Goal: Navigation & Orientation: Find specific page/section

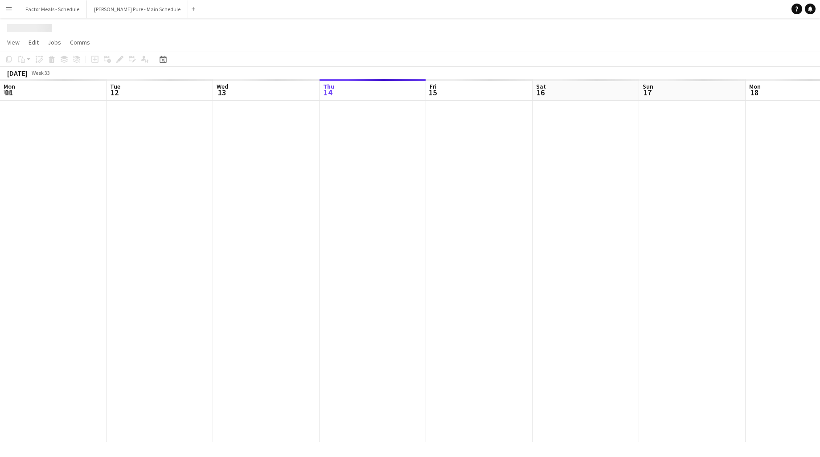
scroll to position [0, 213]
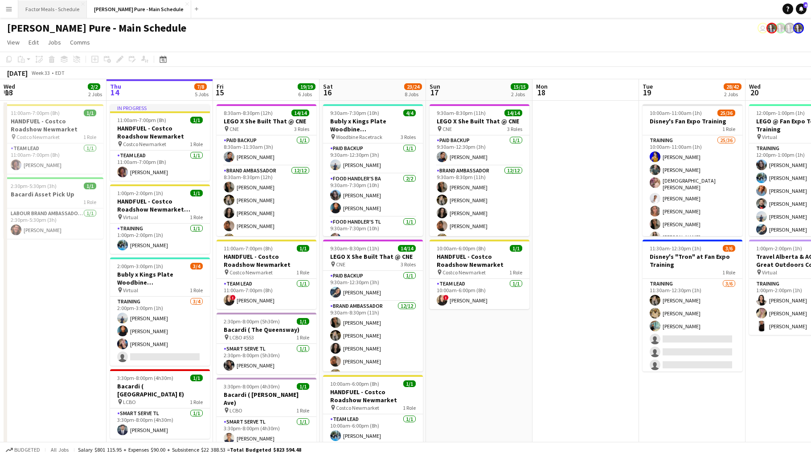
click at [53, 9] on button "Factor Meals - Schedule Close" at bounding box center [52, 8] width 69 height 17
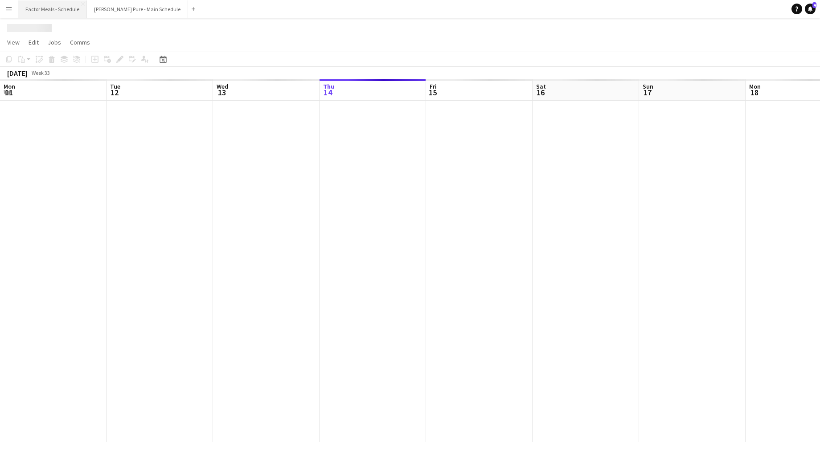
scroll to position [0, 213]
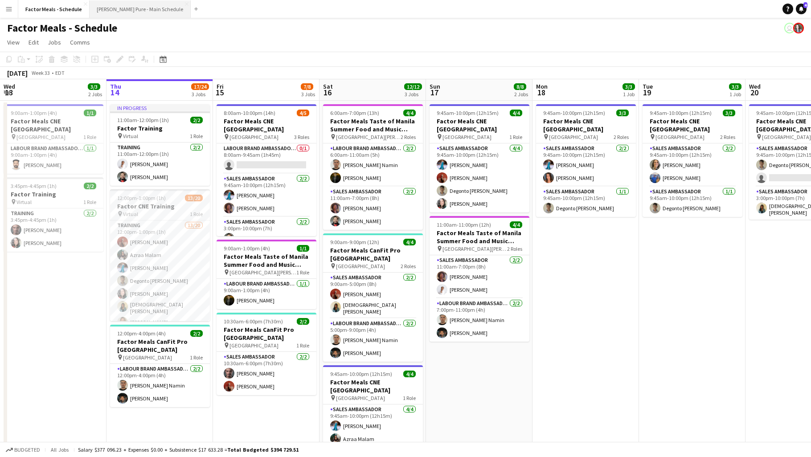
click at [106, 12] on button "[PERSON_NAME] Pure - Main Schedule Close" at bounding box center [140, 8] width 101 height 17
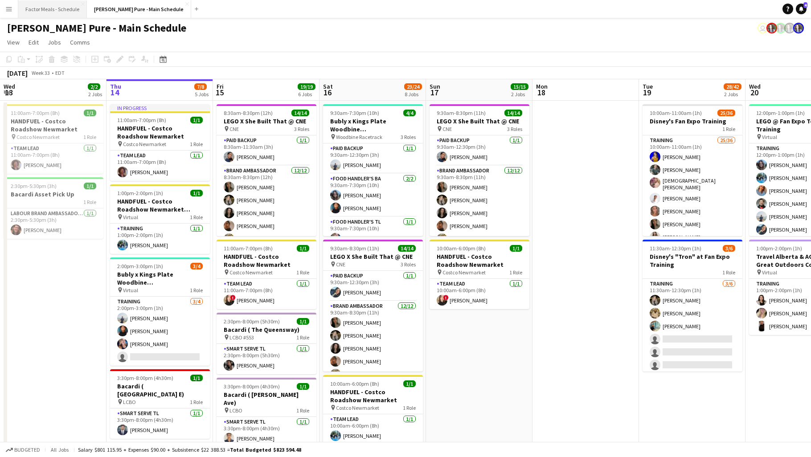
click at [41, 5] on button "Factor Meals - Schedule Close" at bounding box center [52, 8] width 69 height 17
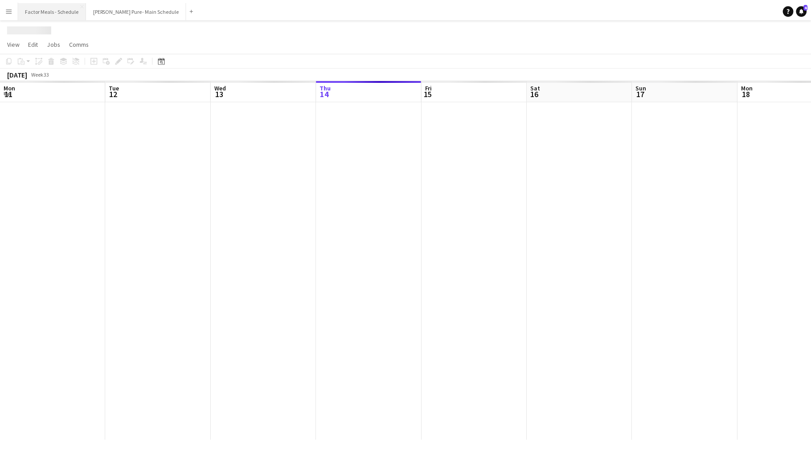
scroll to position [0, 213]
